Goal: Find specific page/section: Find specific page/section

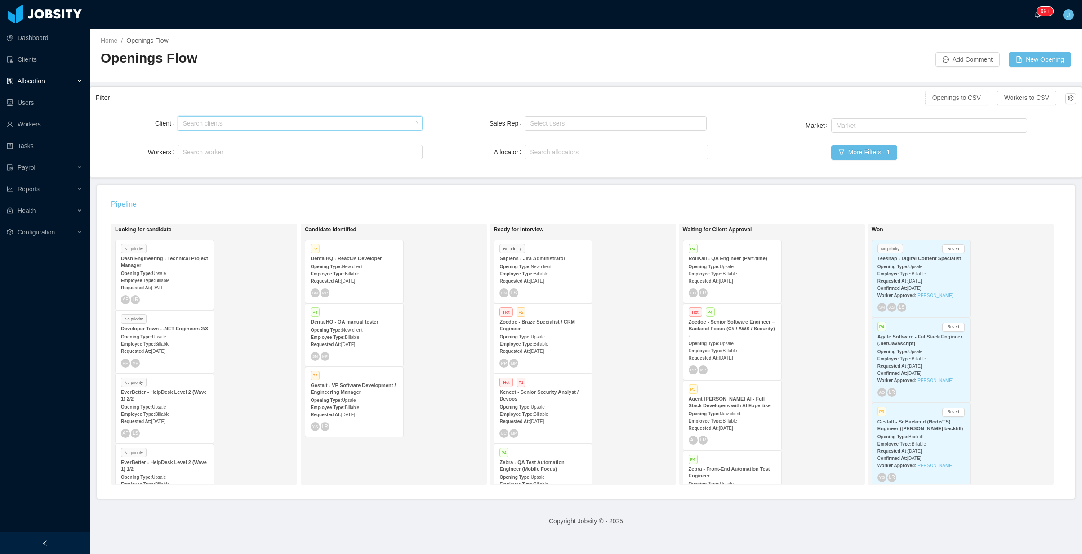
scroll to position [238, 0]
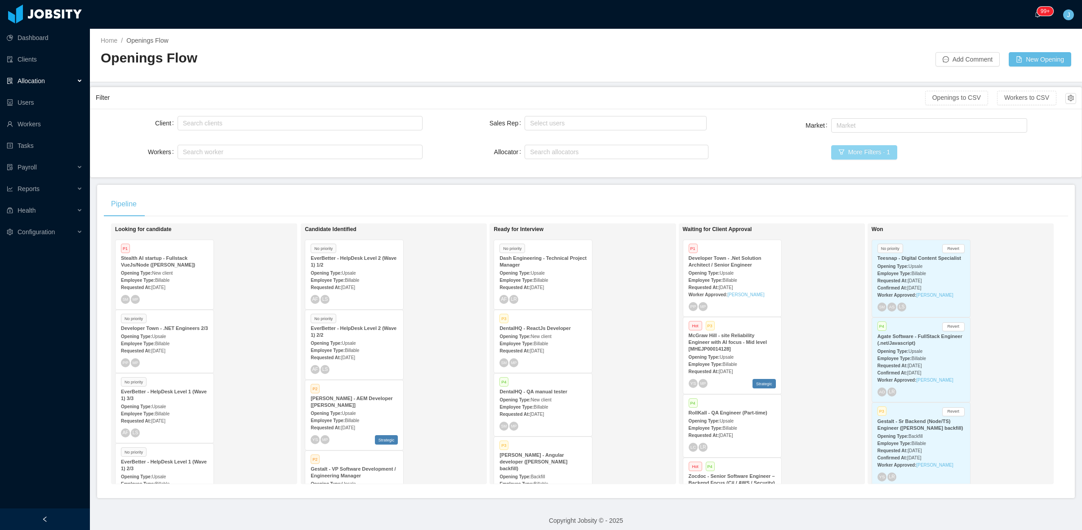
drag, startPoint x: 868, startPoint y: 155, endPoint x: 860, endPoint y: 159, distance: 8.6
click at [867, 156] on button "More Filters · 1" at bounding box center [864, 152] width 66 height 14
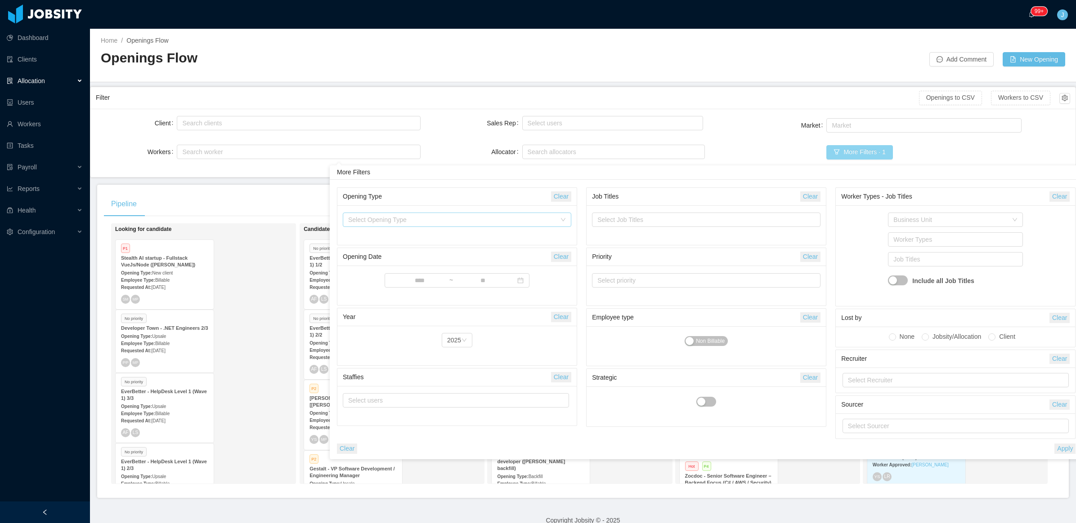
click at [461, 216] on div "Select Opening Type" at bounding box center [452, 219] width 208 height 9
click at [433, 250] on li "Upsale" at bounding box center [457, 252] width 228 height 14
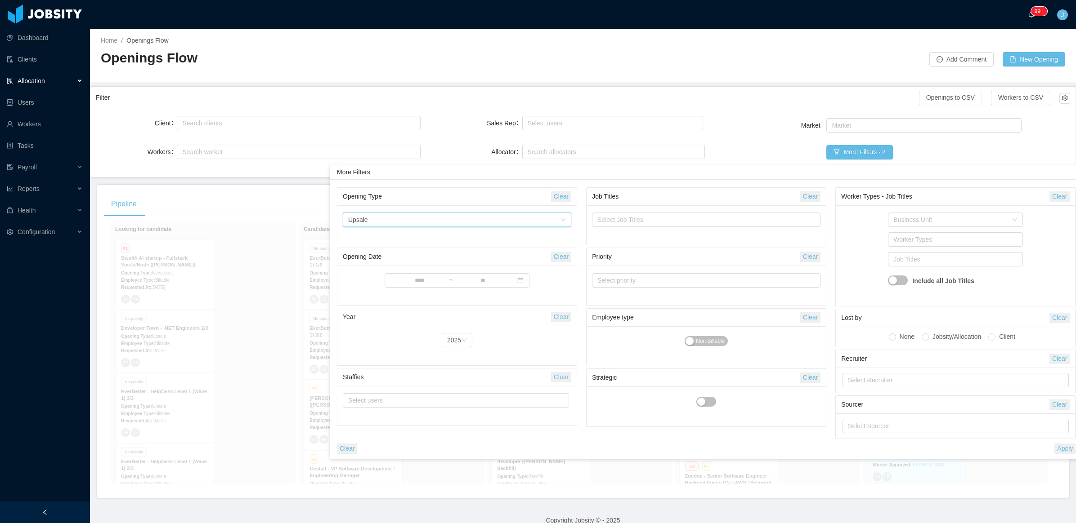
click at [969, 136] on div "Market Market More Filters · 2" at bounding box center [907, 143] width 325 height 55
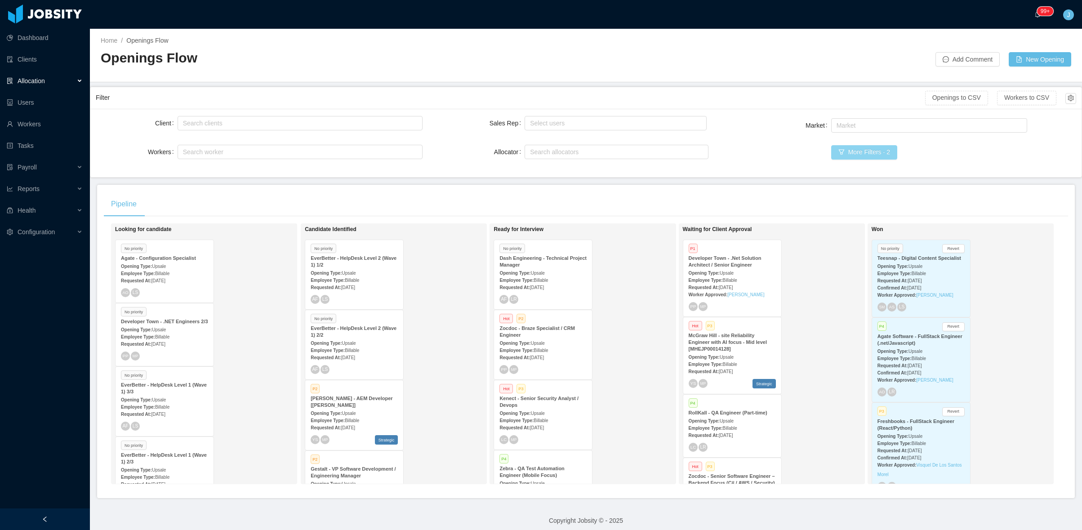
click at [859, 155] on button "More Filters · 2" at bounding box center [864, 152] width 66 height 14
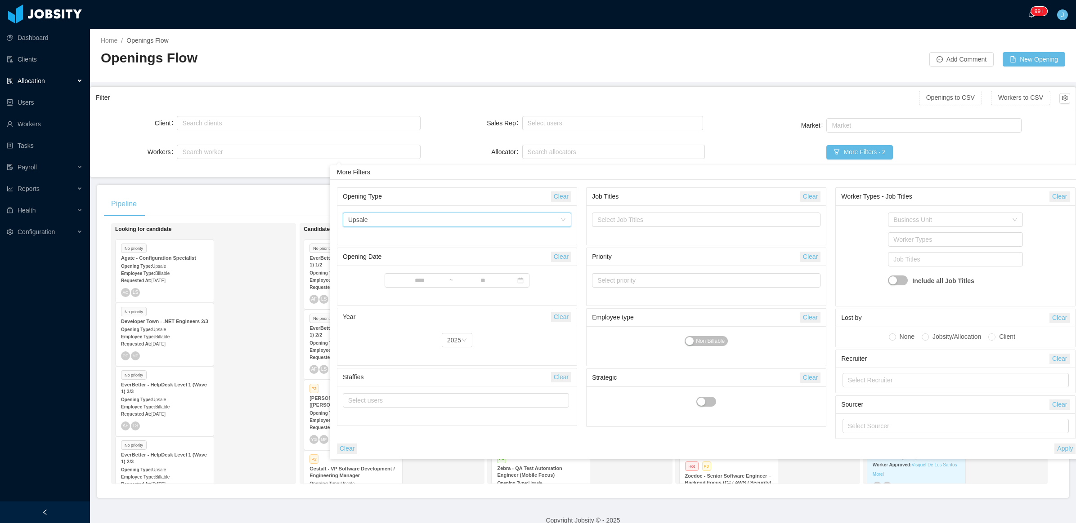
click at [419, 222] on div "Select Opening Type Upsale" at bounding box center [454, 219] width 212 height 13
click at [379, 237] on li "New client" at bounding box center [457, 238] width 228 height 14
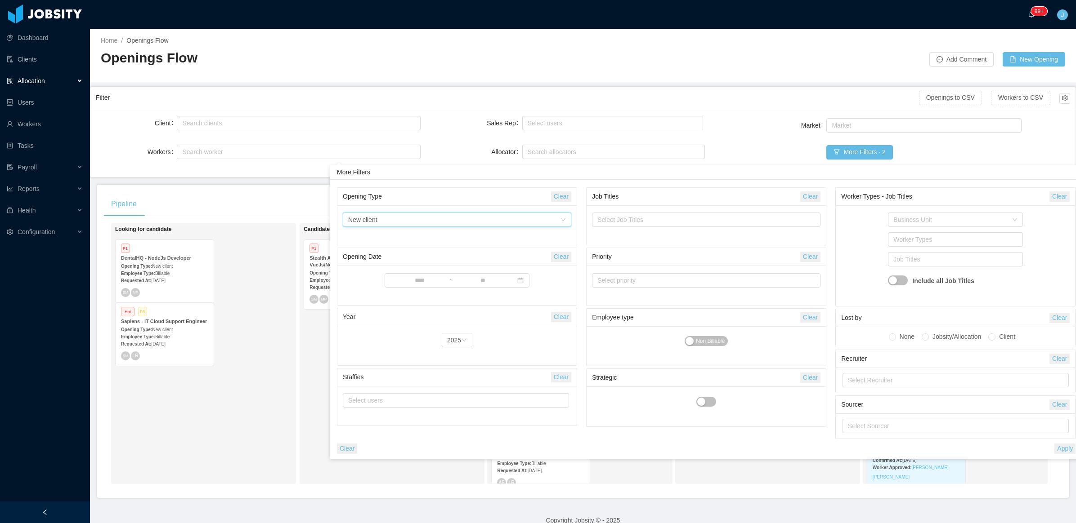
click at [264, 365] on div "Looking for candidate P1 DentalHQ - NodeJs Developer Opening Type: New client E…" at bounding box center [203, 353] width 185 height 261
